Goal: Transaction & Acquisition: Purchase product/service

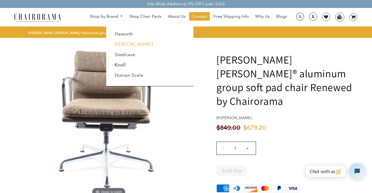
click at [129, 45] on link "[PERSON_NAME]" at bounding box center [134, 44] width 38 height 6
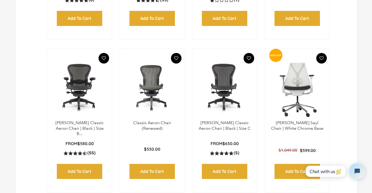
scroll to position [430, 0]
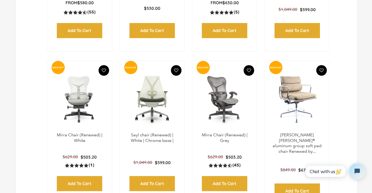
click at [305, 110] on img at bounding box center [297, 99] width 54 height 66
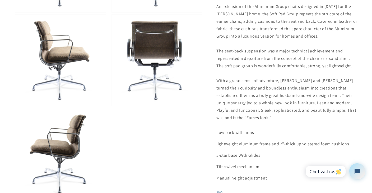
scroll to position [331, 0]
